Goal: Register for event/course: Register for event/course

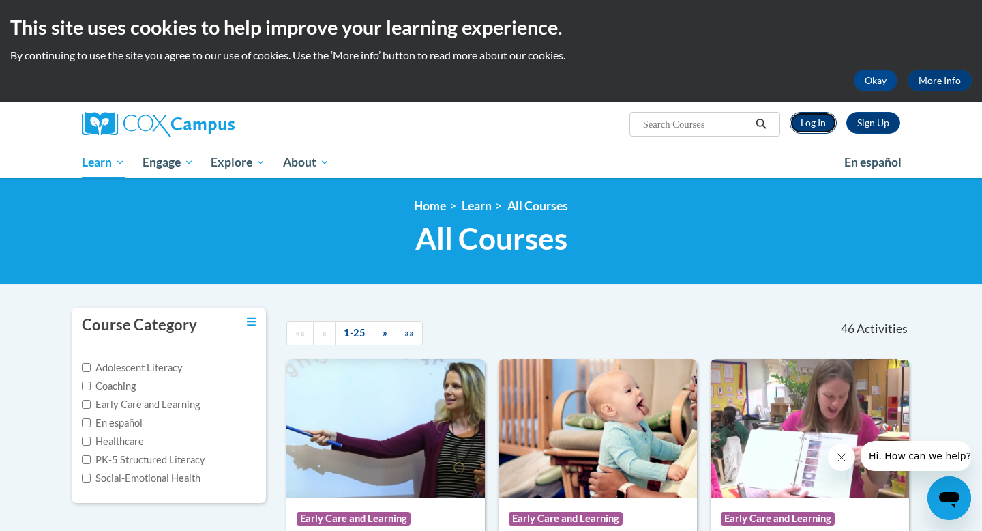
click at [806, 130] on link "Log In" at bounding box center [813, 123] width 47 height 22
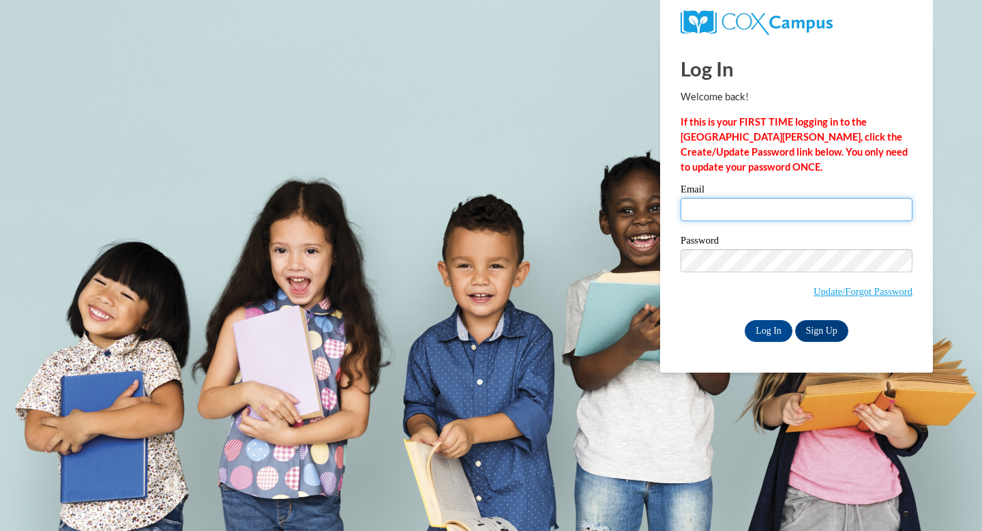
click at [770, 216] on input "Email" at bounding box center [797, 209] width 232 height 23
type input "lnfykes@valdosta.edu"
click at [745, 320] on input "Log In" at bounding box center [769, 331] width 48 height 22
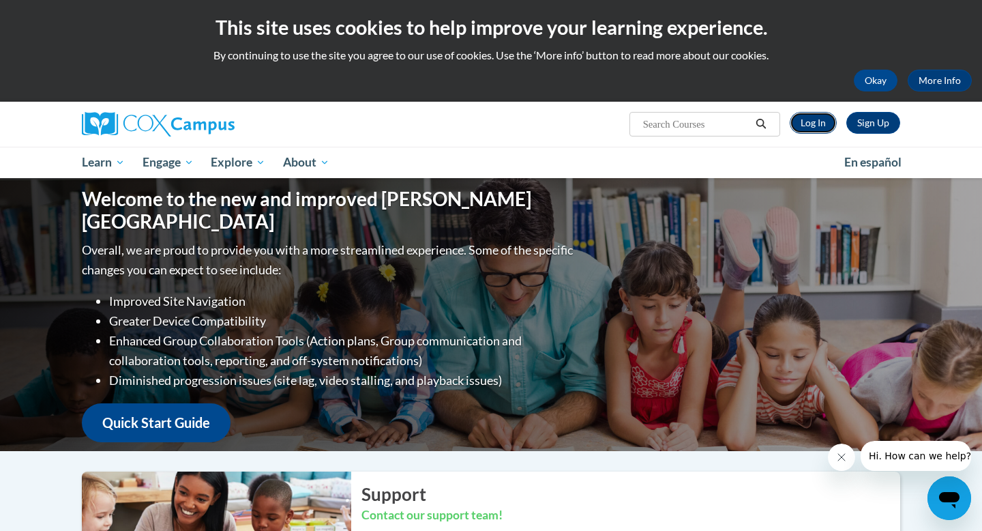
click at [818, 124] on link "Log In" at bounding box center [813, 123] width 47 height 22
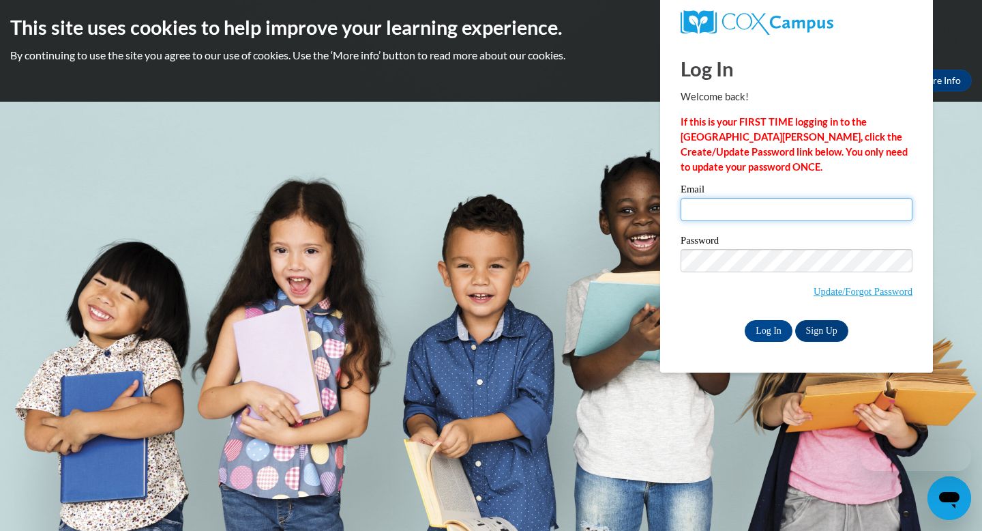
click at [739, 201] on input "Email" at bounding box center [797, 209] width 232 height 23
type input "[EMAIL_ADDRESS][DOMAIN_NAME]"
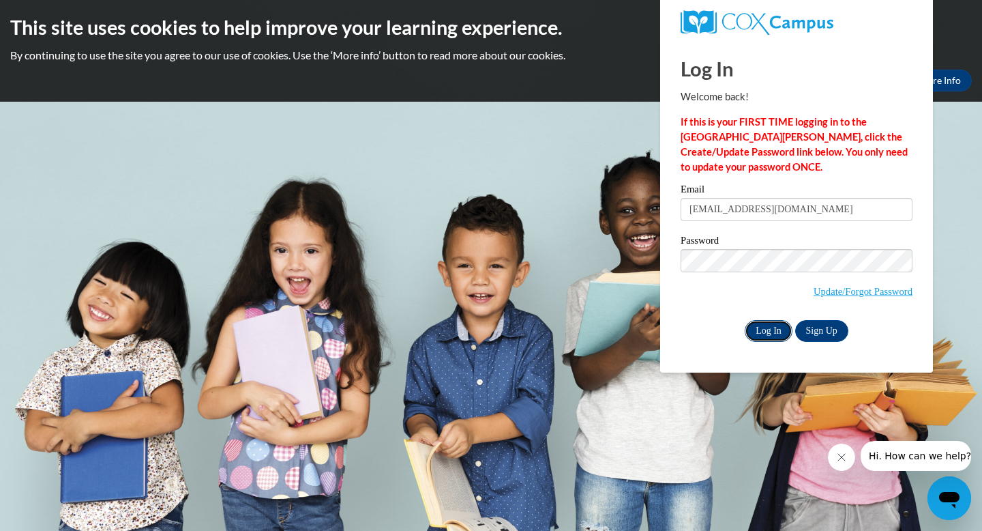
click at [769, 324] on input "Log In" at bounding box center [769, 331] width 48 height 22
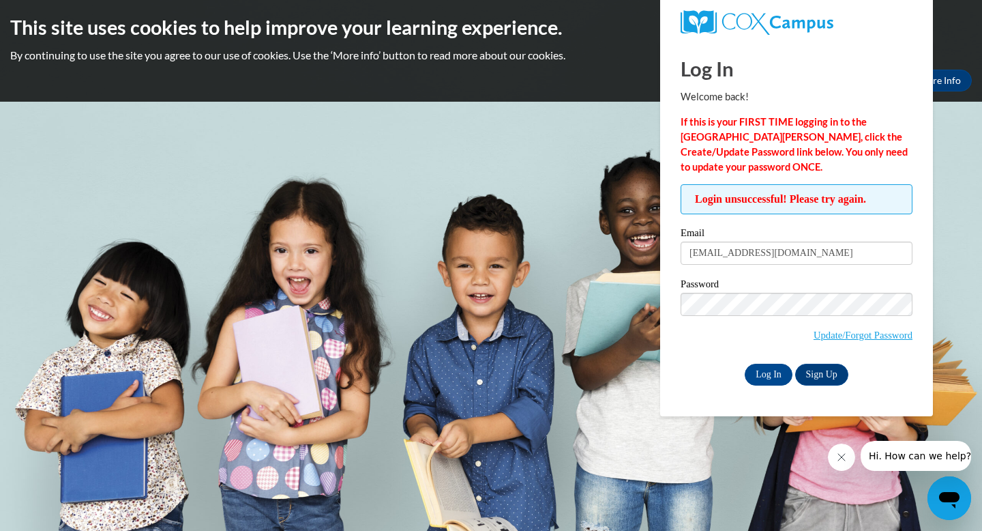
click at [787, 445] on body "This site uses cookies to help improve your learning experience. By continuing …" at bounding box center [491, 265] width 982 height 531
click at [768, 382] on input "Log In" at bounding box center [769, 375] width 48 height 22
click at [836, 325] on span "Update/Forgot Password" at bounding box center [797, 321] width 232 height 57
click at [837, 340] on link "Update/Forgot Password" at bounding box center [863, 335] width 99 height 11
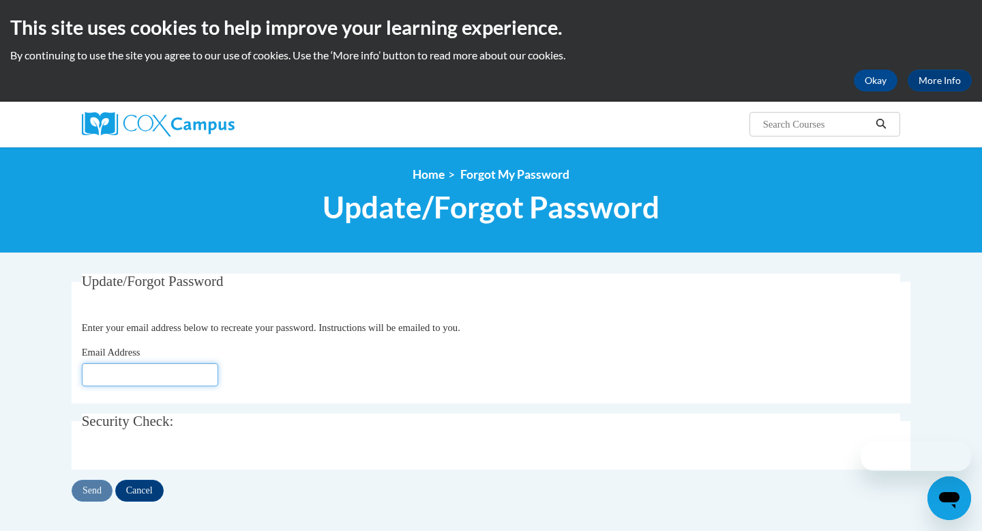
click at [173, 367] on input "Email Address" at bounding box center [150, 374] width 136 height 23
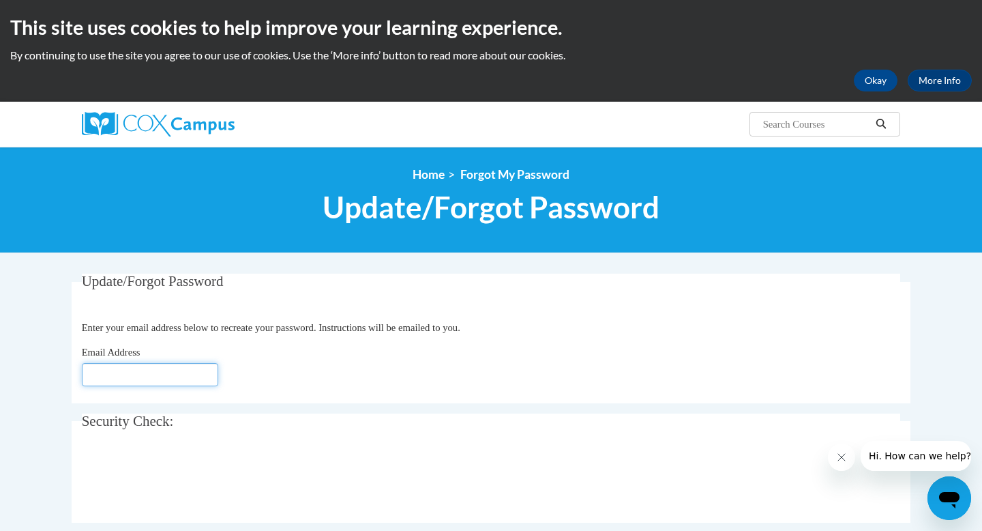
type input "[EMAIL_ADDRESS][DOMAIN_NAME]"
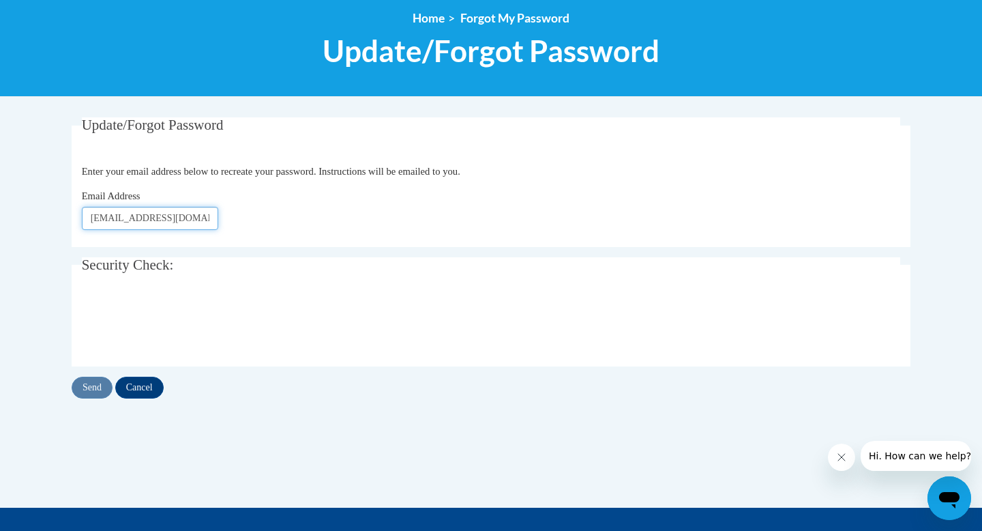
scroll to position [168, 0]
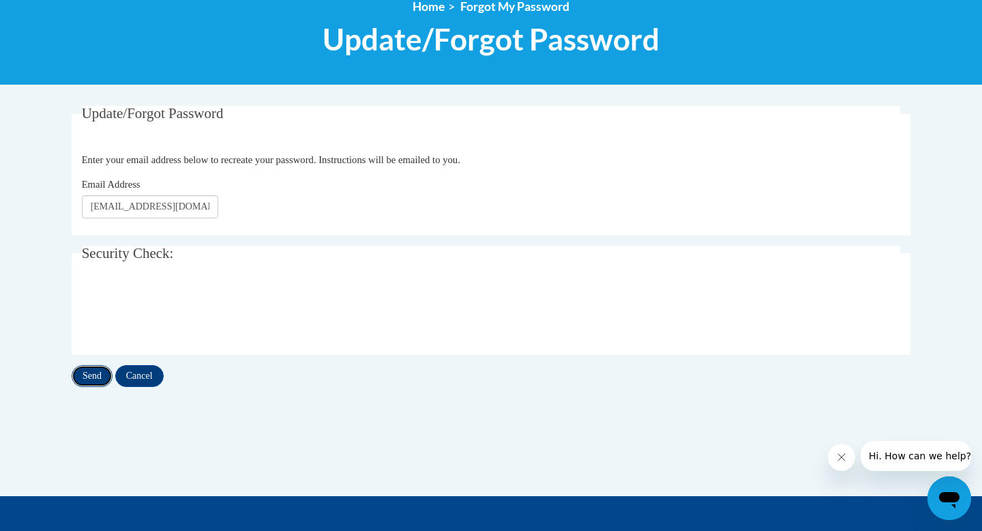
click at [96, 375] on input "Send" at bounding box center [92, 376] width 41 height 22
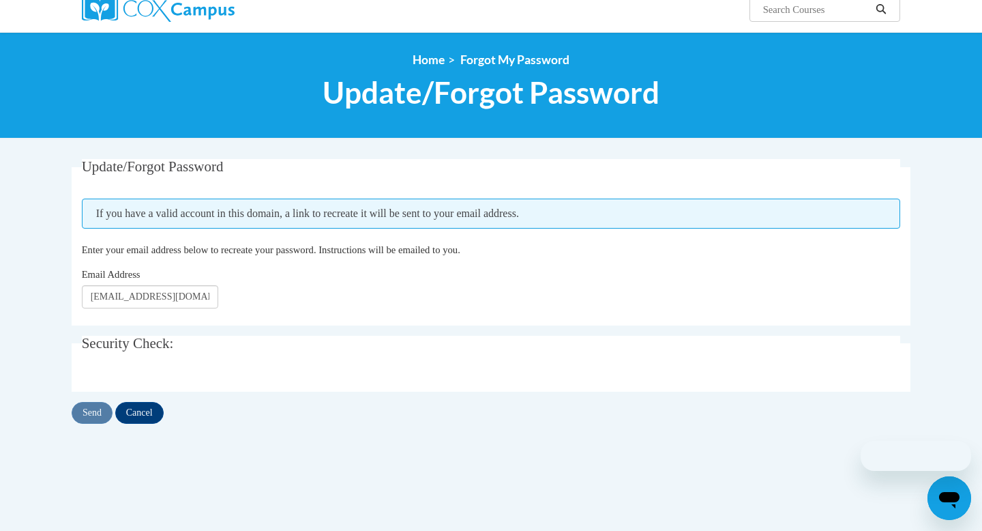
scroll to position [122, 0]
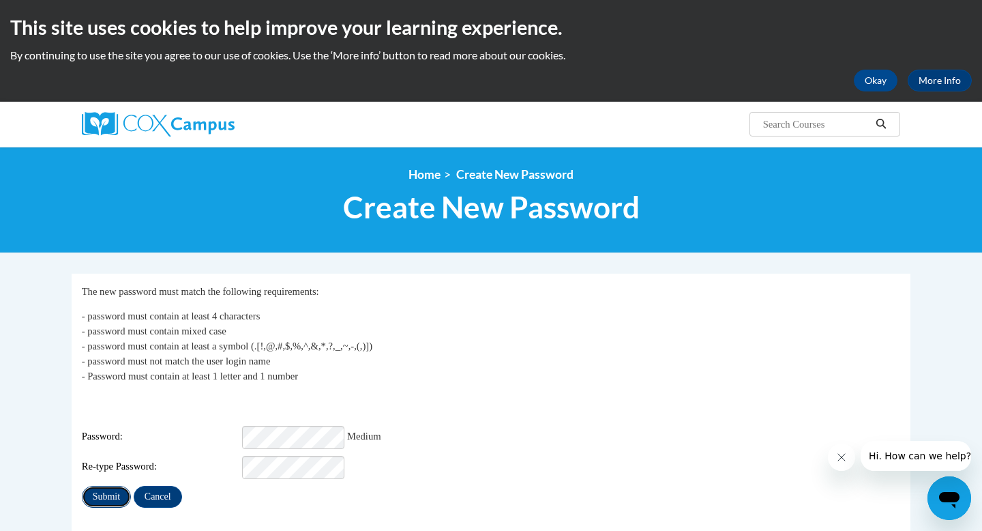
click at [115, 493] on input "Submit" at bounding box center [106, 497] width 49 height 22
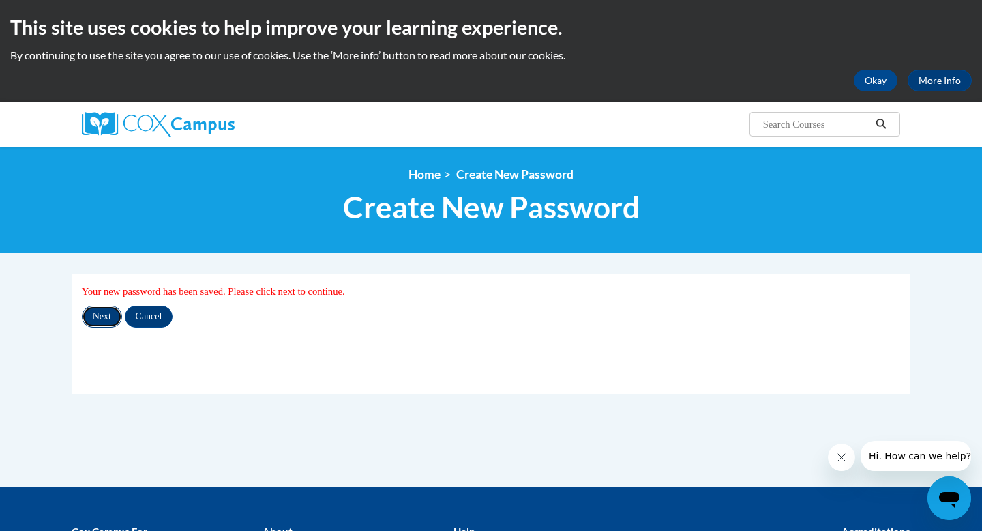
click at [99, 313] on input "Next" at bounding box center [102, 317] width 40 height 22
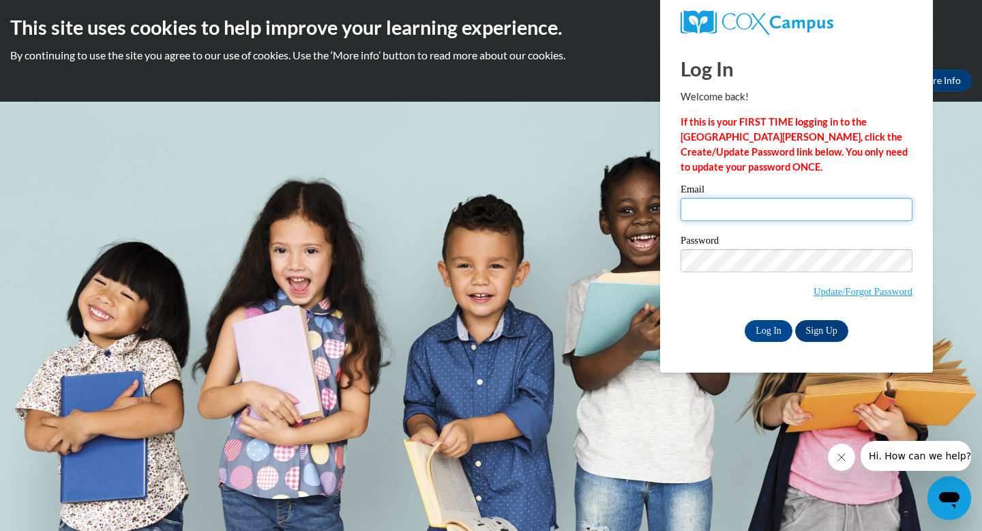
click at [695, 214] on input "Email" at bounding box center [797, 209] width 232 height 23
type input "lnfykes@valdosta.edu"
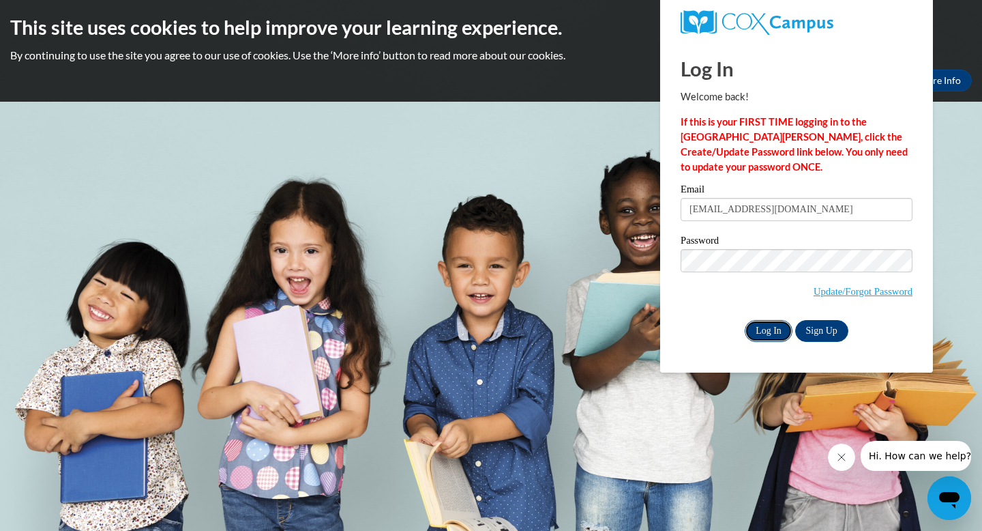
click at [751, 327] on input "Log In" at bounding box center [769, 331] width 48 height 22
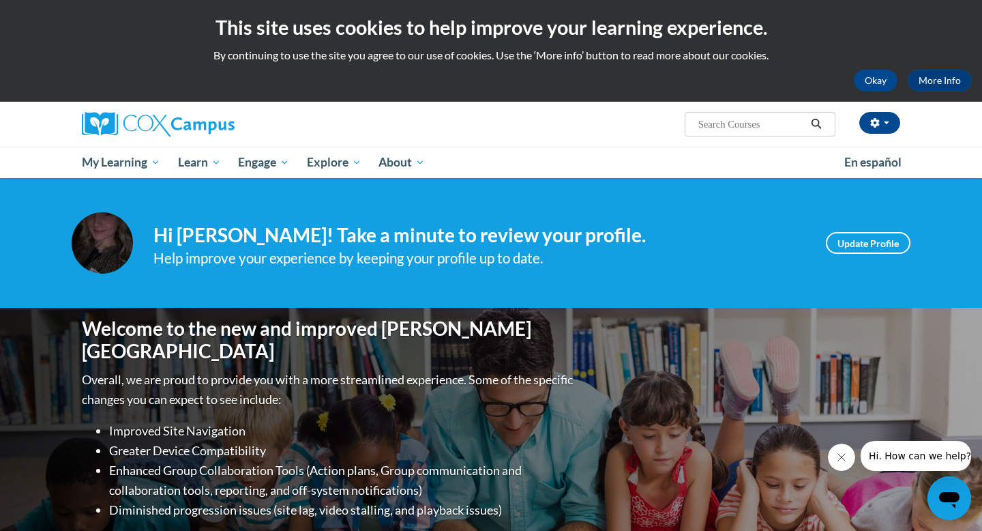
click at [768, 128] on input "Search..." at bounding box center [751, 124] width 109 height 16
paste input "Teaching Writing to K-3"
type input "Teaching Writing to K-3"
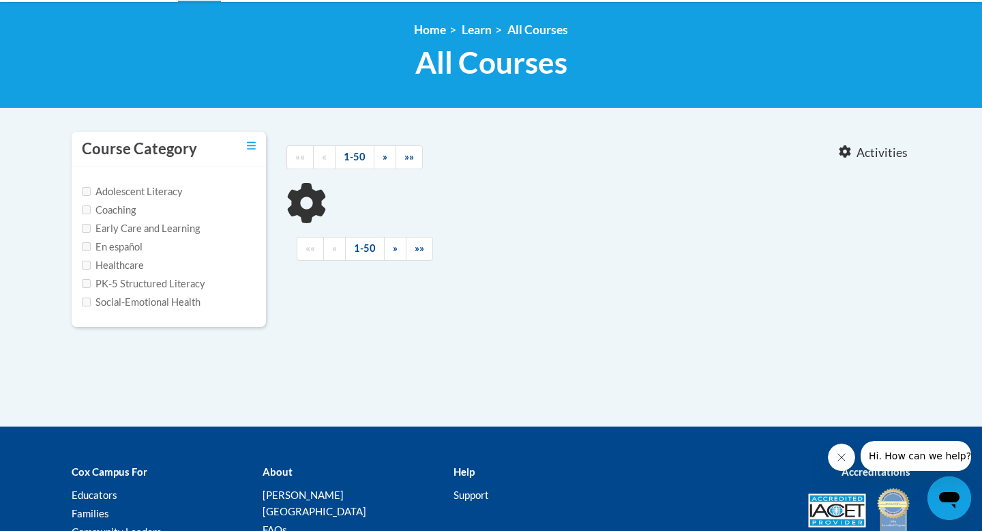
scroll to position [209, 0]
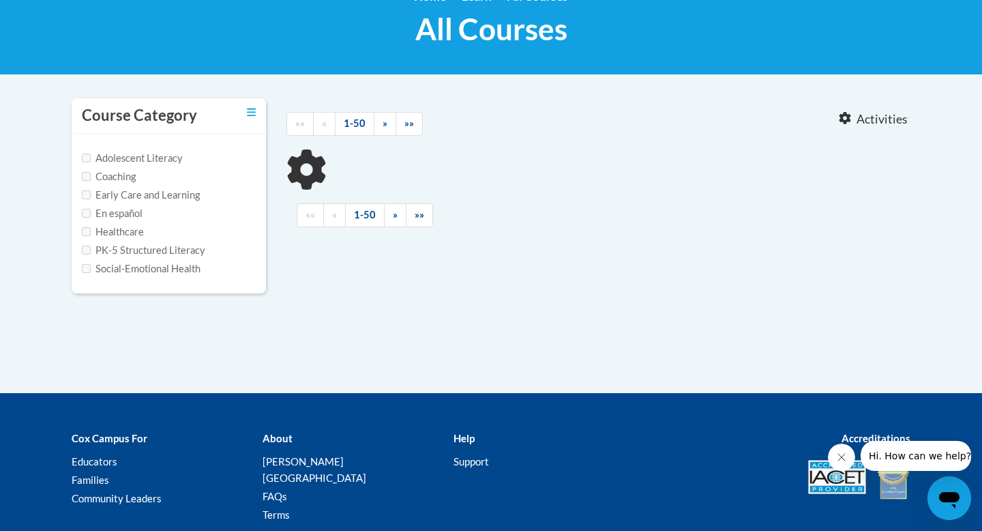
type input "Teaching Writing to K-3"
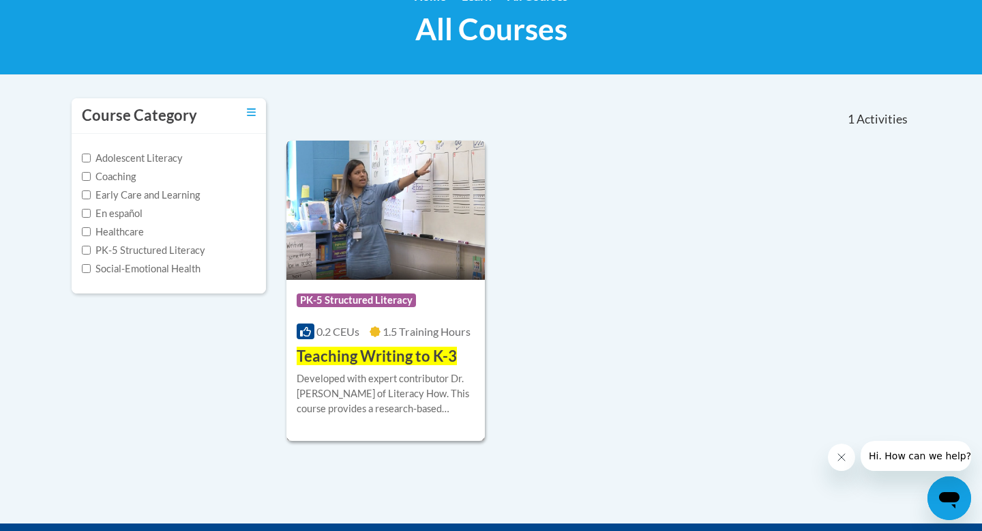
click at [364, 257] on img at bounding box center [386, 210] width 199 height 139
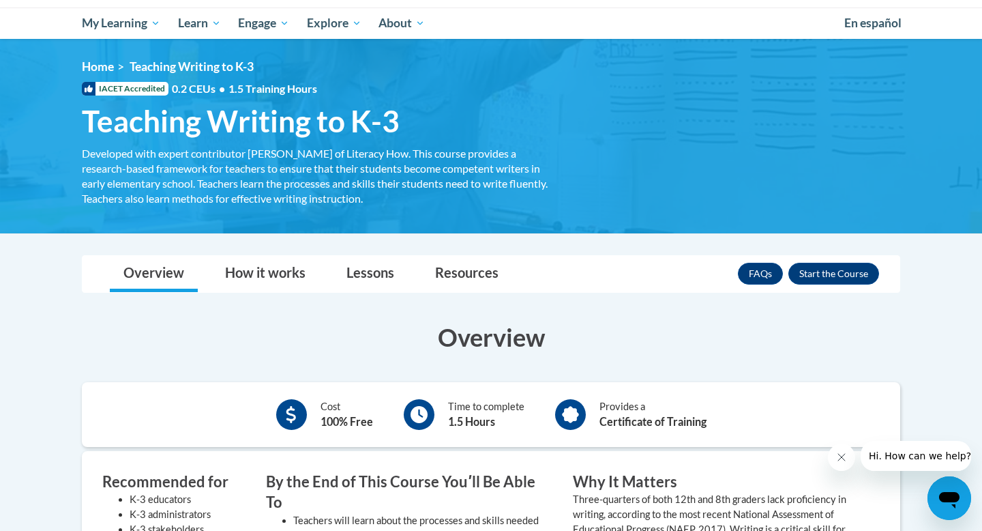
scroll to position [141, 0]
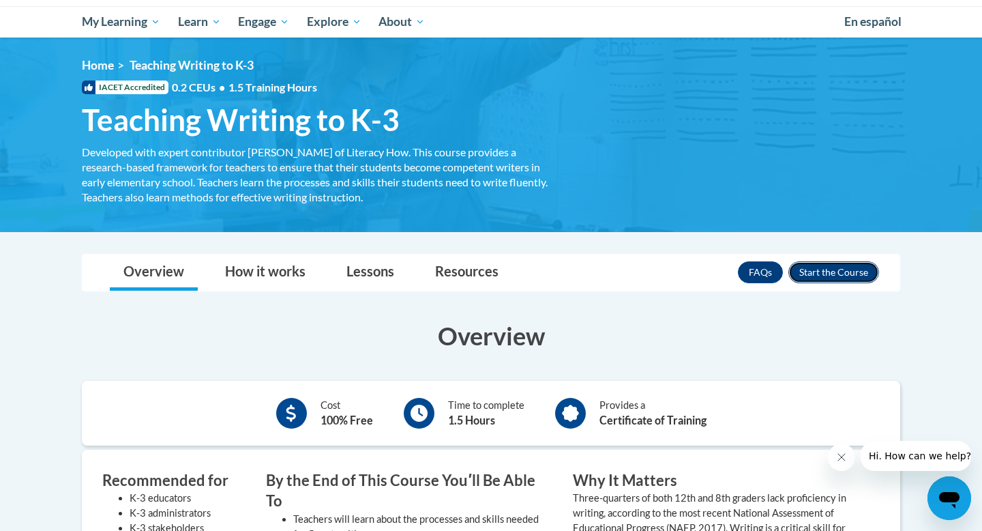
click at [817, 274] on button "Enroll" at bounding box center [834, 272] width 91 height 22
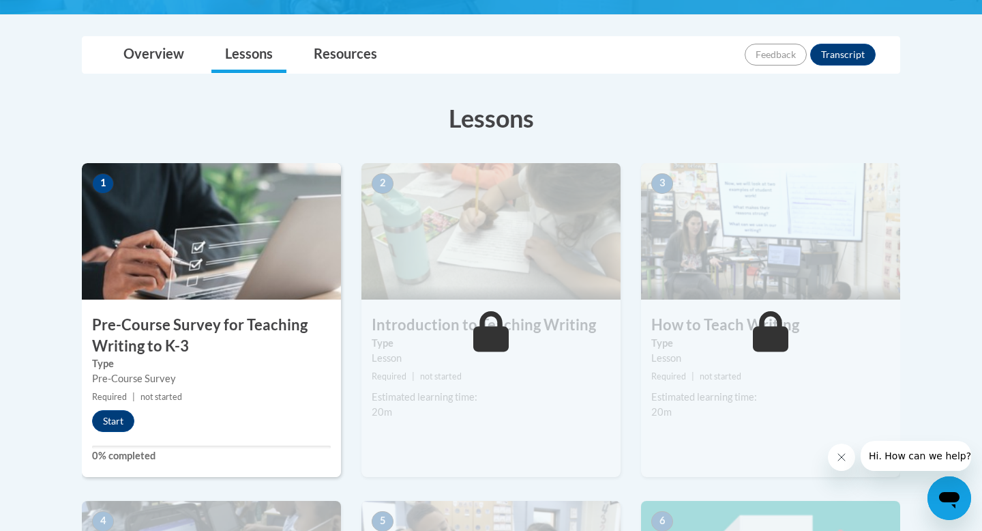
scroll to position [318, 0]
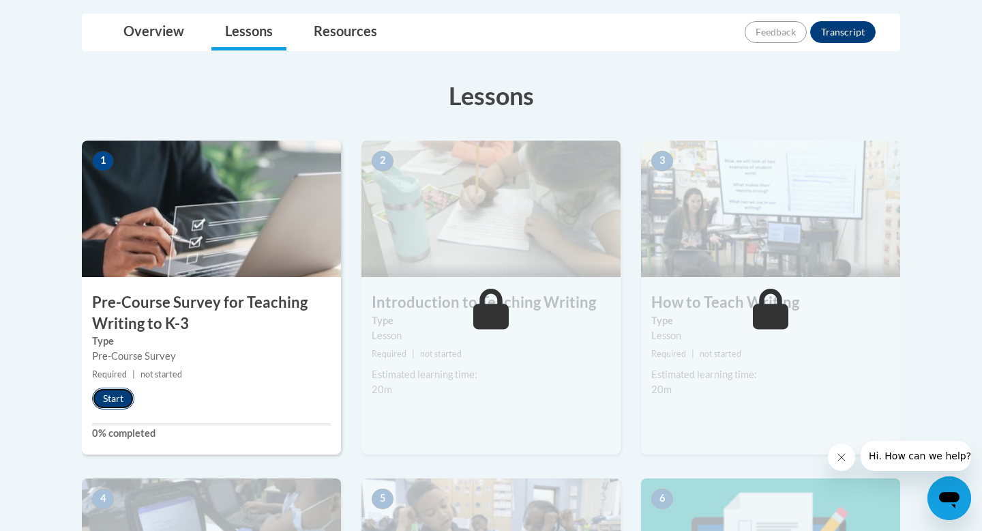
click at [116, 394] on button "Start" at bounding box center [113, 398] width 42 height 22
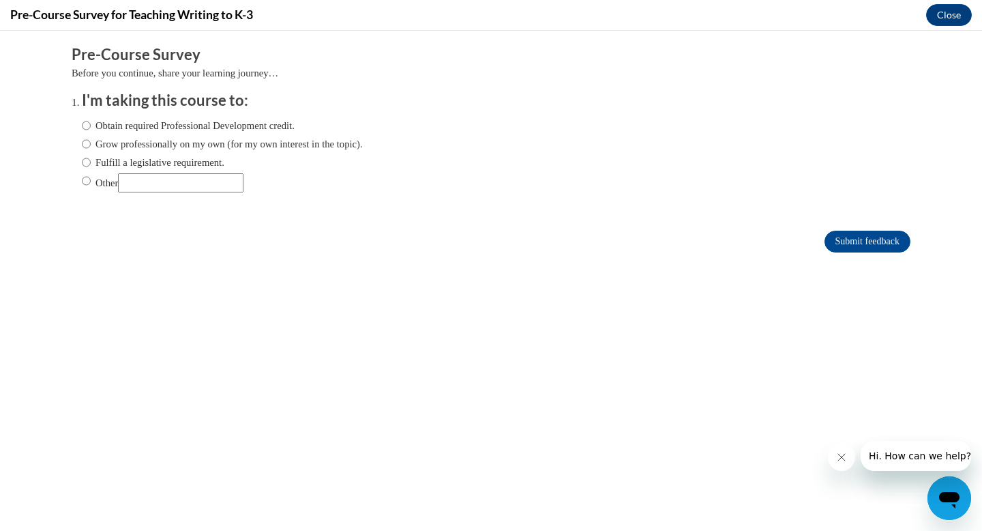
scroll to position [0, 0]
click at [162, 169] on label "Fulfill a legislative requirement." at bounding box center [153, 162] width 143 height 15
click at [91, 169] on input "Fulfill a legislative requirement." at bounding box center [86, 162] width 9 height 15
radio input "true"
click at [134, 181] on input "Other" at bounding box center [181, 182] width 126 height 19
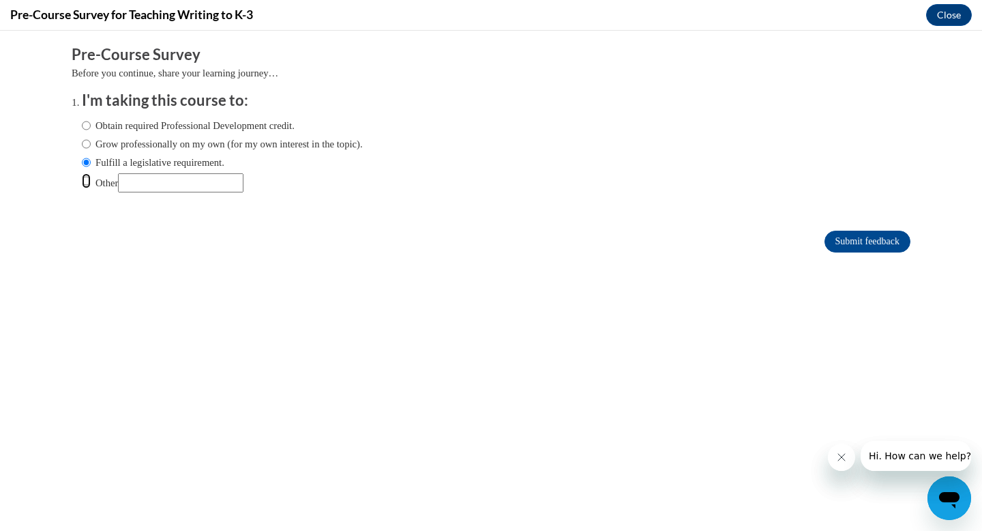
click at [85, 187] on input "Other" at bounding box center [86, 180] width 9 height 15
radio input "true"
click at [161, 178] on input "Other" at bounding box center [181, 182] width 126 height 19
type input "College"
click at [875, 241] on input "Submit feedback" at bounding box center [868, 242] width 86 height 22
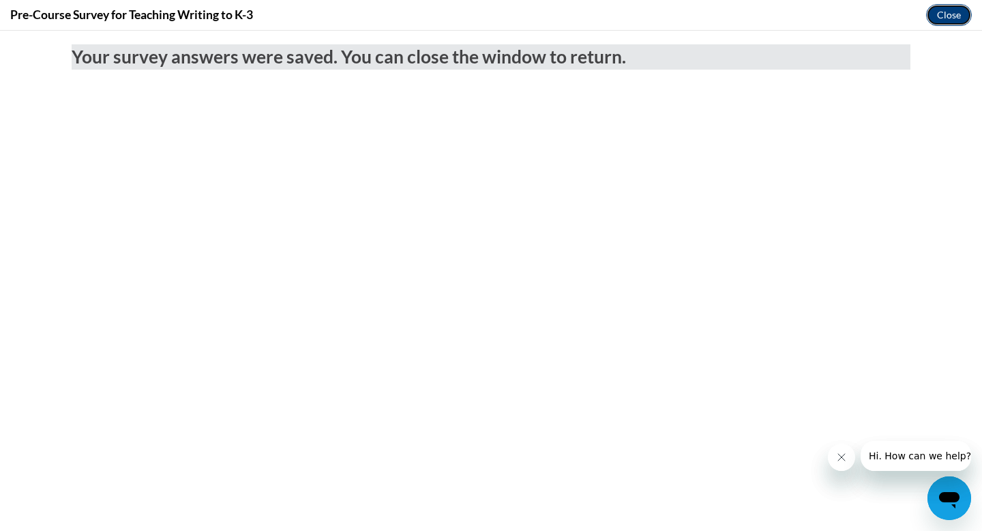
click at [965, 10] on button "Close" at bounding box center [949, 15] width 46 height 22
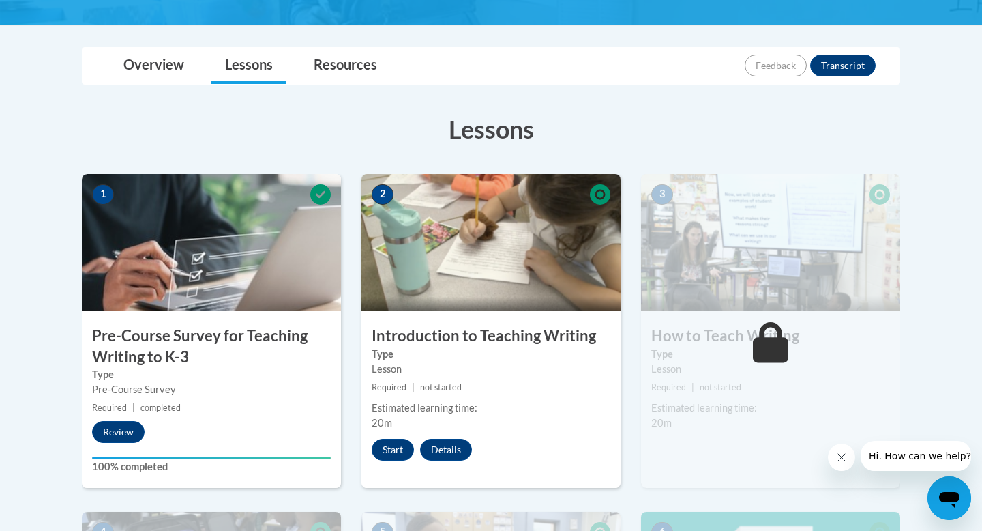
scroll to position [308, 0]
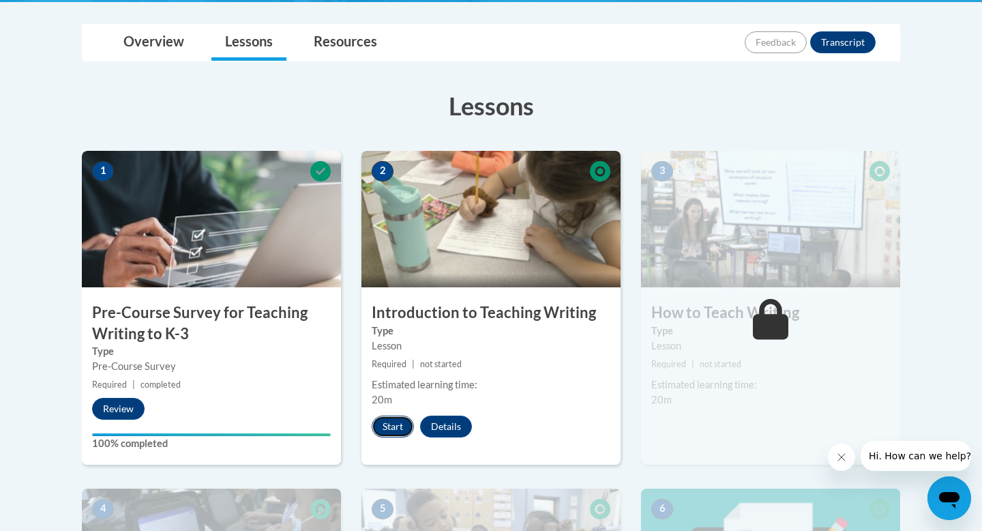
click at [394, 426] on button "Start" at bounding box center [393, 426] width 42 height 22
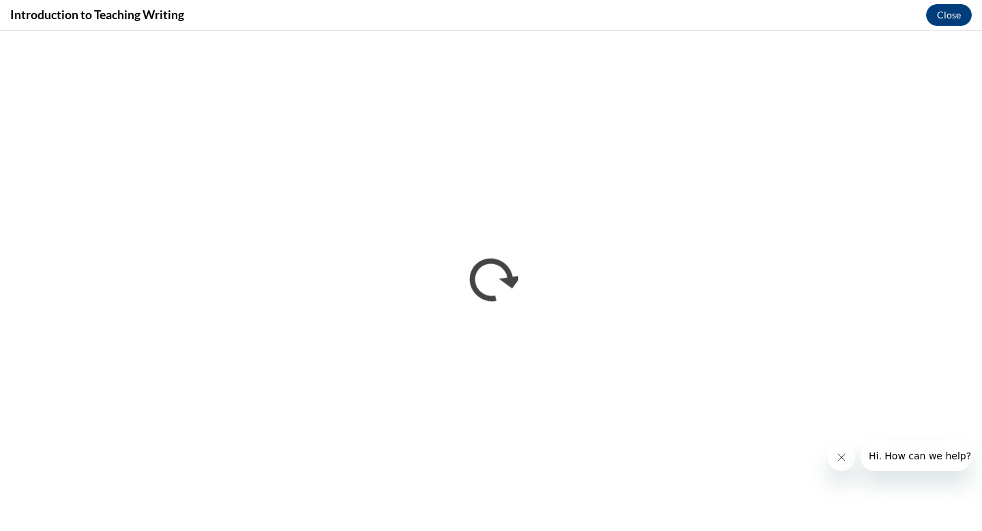
scroll to position [0, 0]
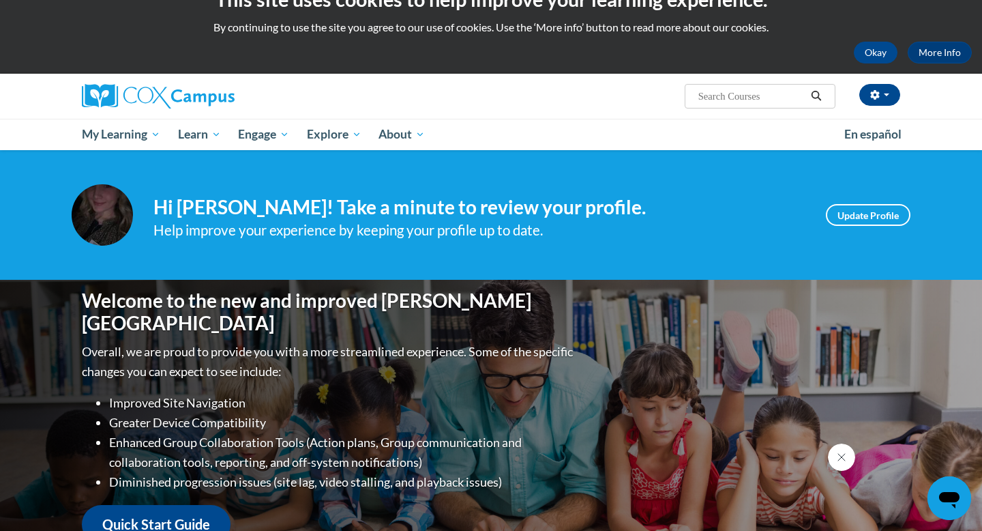
scroll to position [30, 0]
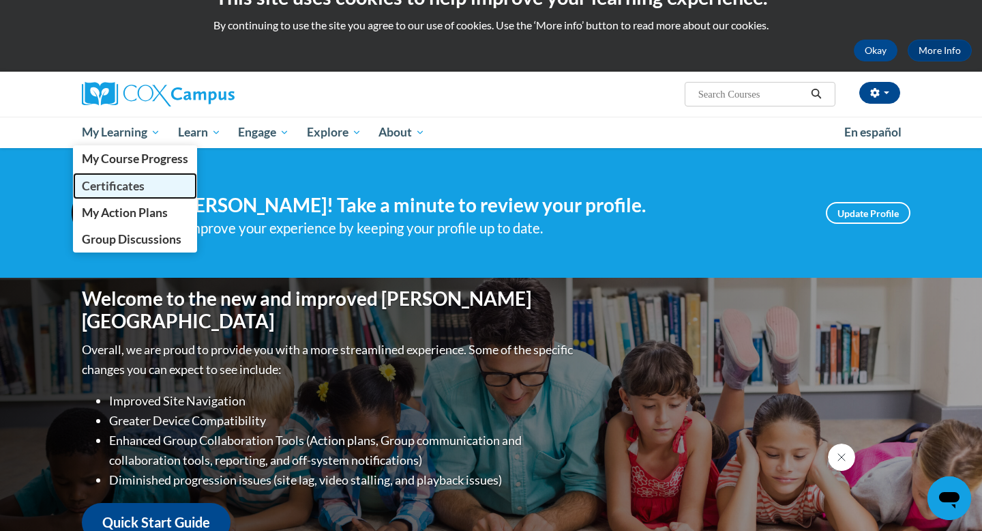
click at [119, 190] on span "Certificates" at bounding box center [113, 186] width 63 height 14
